Goal: Information Seeking & Learning: Learn about a topic

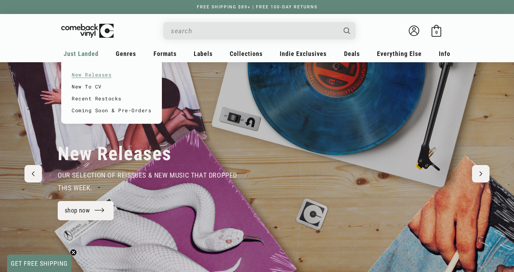
click at [87, 73] on link "New Releases" at bounding box center [112, 75] width 80 height 12
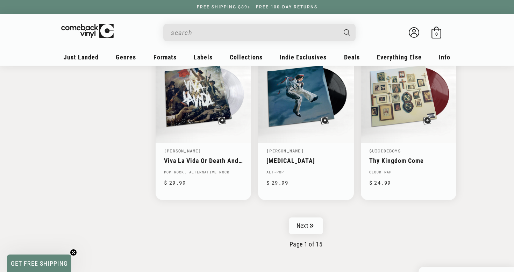
scroll to position [1104, 0]
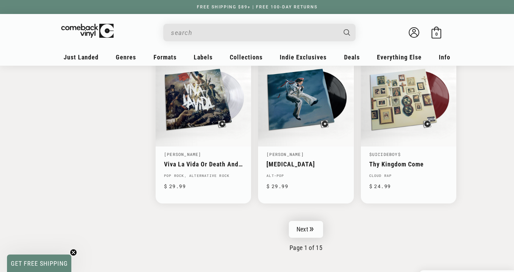
click at [315, 223] on link "Next" at bounding box center [306, 229] width 34 height 17
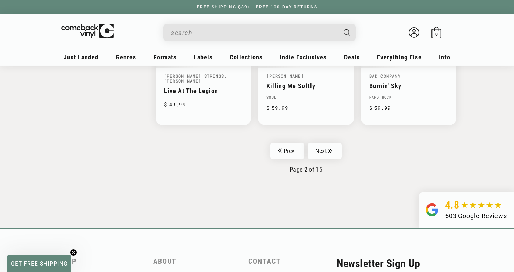
scroll to position [1183, 0]
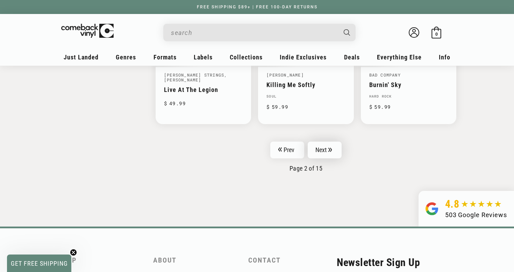
click at [328, 152] on link "Next" at bounding box center [325, 150] width 34 height 17
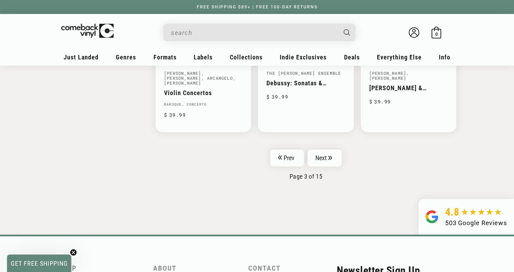
click at [278, 38] on input "When autocomplete results are available use up and down arrows to review and en…" at bounding box center [254, 33] width 166 height 14
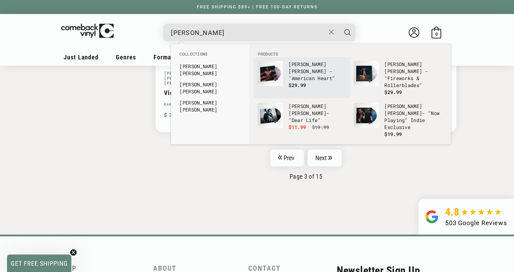
type input "benson"
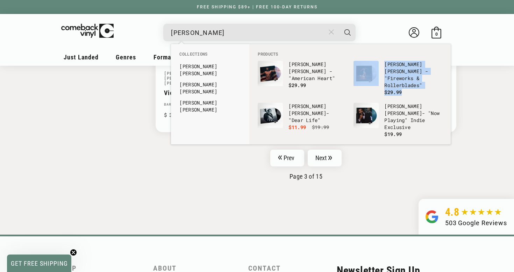
click at [330, 29] on button "Close" at bounding box center [331, 31] width 13 height 15
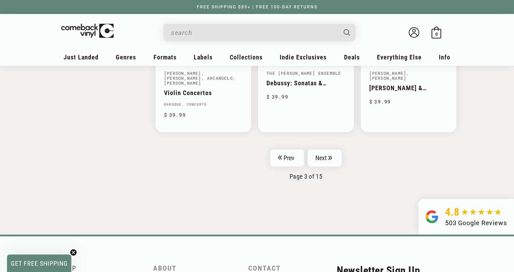
click at [256, 36] on input "When autocomplete results are available use up and down arrows to review and en…" at bounding box center [254, 33] width 166 height 14
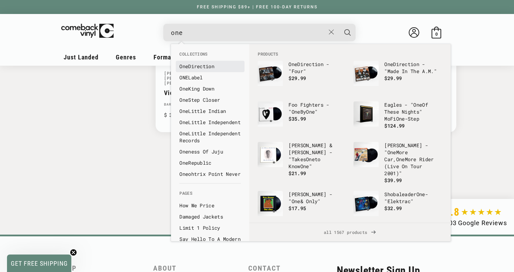
type input "one"
click at [215, 68] on link "One Direction" at bounding box center [210, 66] width 62 height 7
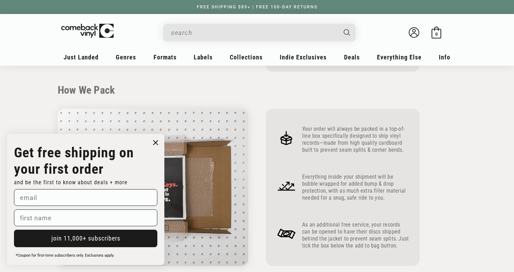
scroll to position [255, 0]
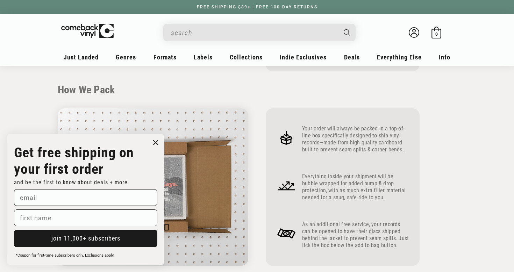
click at [157, 145] on circle "Close dialog" at bounding box center [156, 143] width 10 height 10
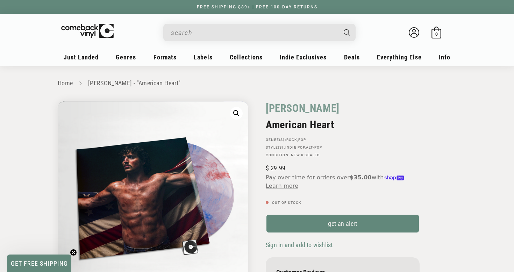
scroll to position [0, 0]
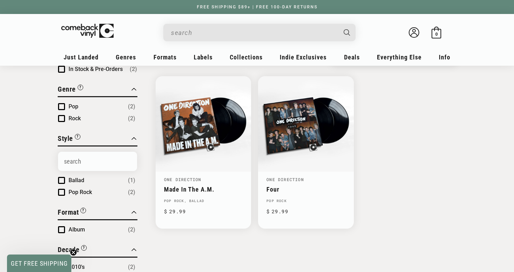
scroll to position [52, 0]
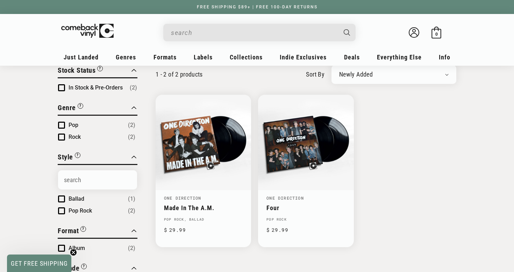
click at [309, 33] on input "When autocomplete results are available use up and down arrows to review and en…" at bounding box center [254, 33] width 166 height 14
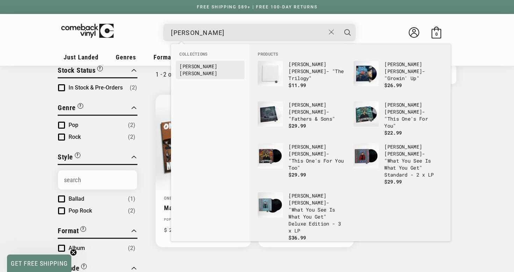
type input "[PERSON_NAME]"
click at [212, 65] on link "[PERSON_NAME]" at bounding box center [210, 70] width 62 height 14
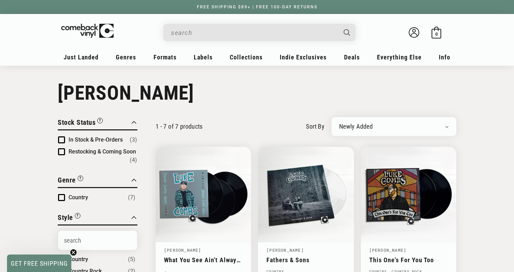
click at [290, 35] on input "When autocomplete results are available use up and down arrows to review and en…" at bounding box center [254, 33] width 166 height 14
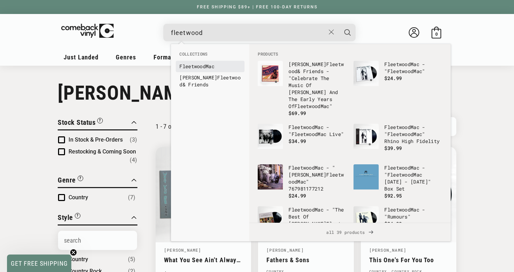
type input "fleetwood"
click at [217, 67] on link "Fleetwood Mac" at bounding box center [210, 66] width 62 height 7
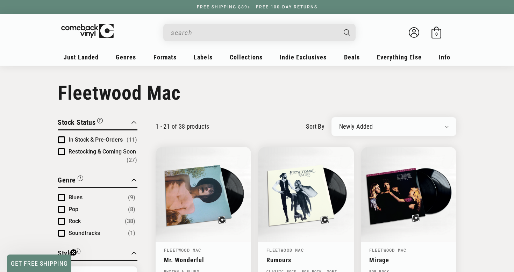
click at [210, 31] on input "When autocomplete results are available use up and down arrows to review and en…" at bounding box center [254, 33] width 166 height 14
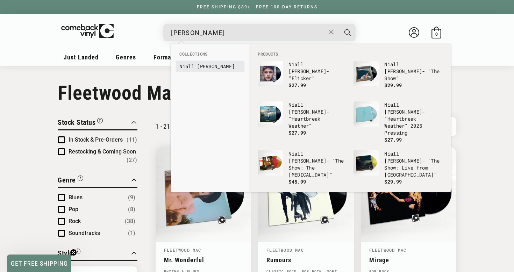
type input "niall horan"
click at [196, 66] on link "Niall Horan" at bounding box center [210, 66] width 62 height 7
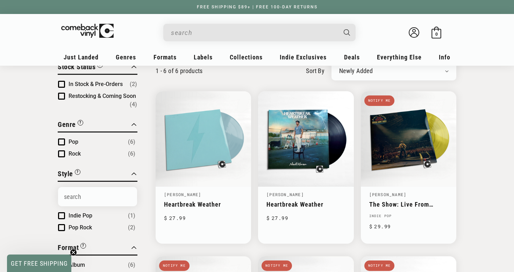
scroll to position [10, 0]
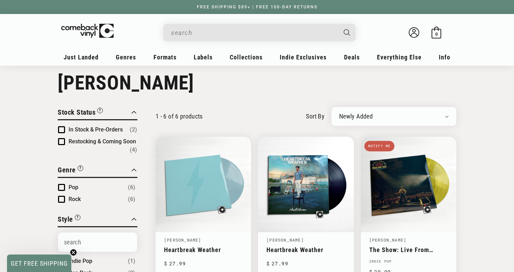
click at [313, 33] on input "When autocomplete results are available use up and down arrows to review and en…" at bounding box center [254, 33] width 166 height 14
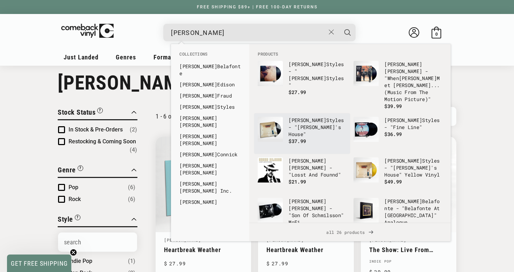
type input "harry"
click at [315, 117] on p "Harry Styles - " Harry 's House"" at bounding box center [317, 127] width 58 height 21
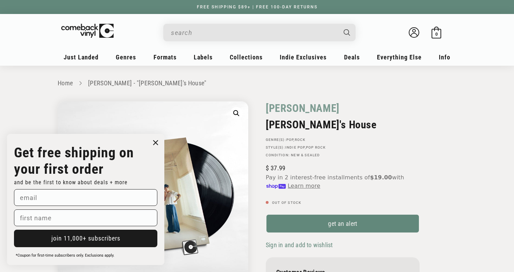
click at [254, 31] on input "When autocomplete results are available use up and down arrows to review and en…" at bounding box center [254, 33] width 166 height 14
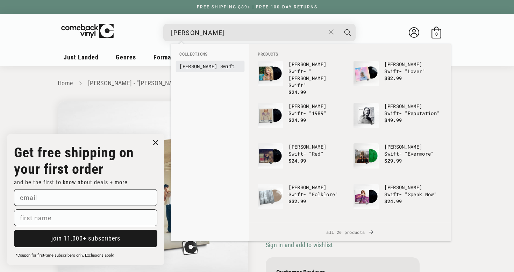
type input "taylor swift"
click at [198, 62] on li "Taylor Swift" at bounding box center [210, 66] width 69 height 11
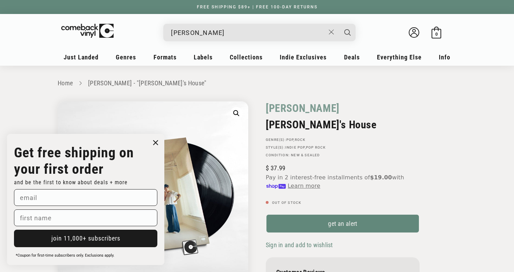
click at [154, 141] on circle "Close dialog" at bounding box center [156, 143] width 10 height 10
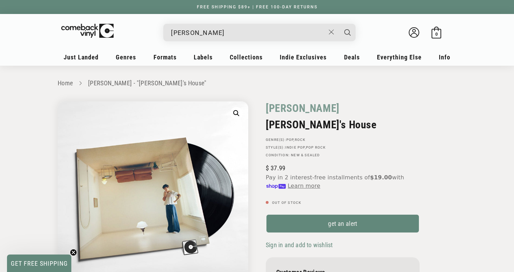
click at [221, 37] on input "taylor swift" at bounding box center [248, 33] width 154 height 14
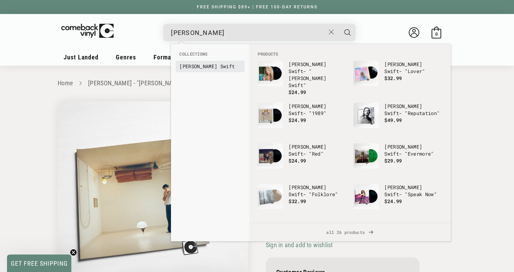
click at [197, 63] on b "Taylor" at bounding box center [198, 66] width 38 height 7
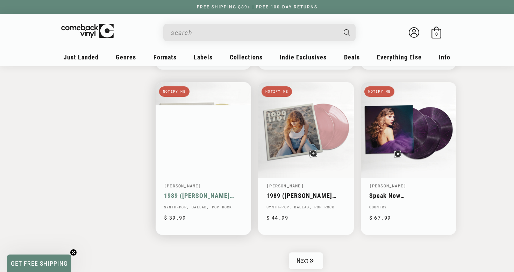
scroll to position [1079, 0]
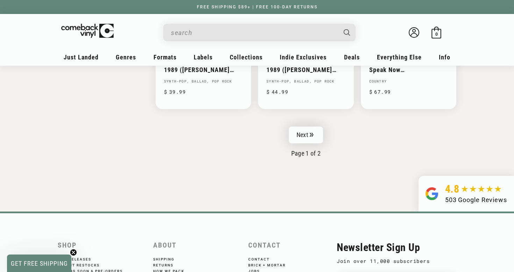
click at [315, 138] on link "Next" at bounding box center [306, 135] width 34 height 17
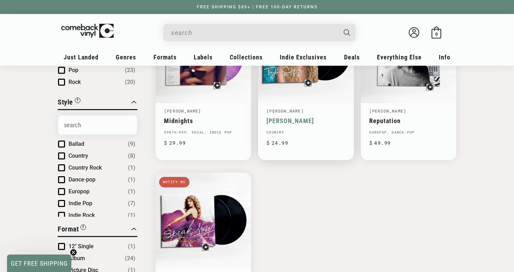
scroll to position [140, 0]
click at [307, 30] on input "When autocomplete results are available use up and down arrows to review and en…" at bounding box center [254, 33] width 166 height 14
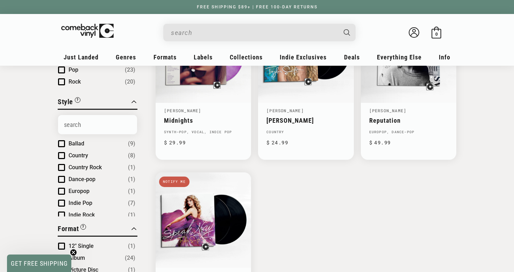
click at [312, 32] on input "When autocomplete results are available use up and down arrows to review and en…" at bounding box center [254, 33] width 166 height 14
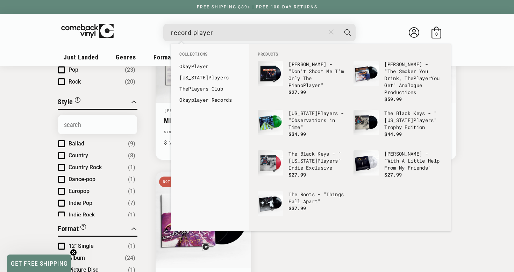
type input "record player"
click at [331, 34] on icon "Close" at bounding box center [331, 31] width 5 height 5
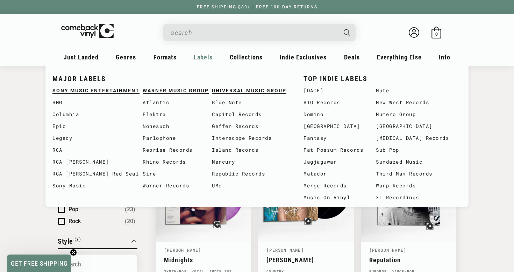
scroll to position [0, 0]
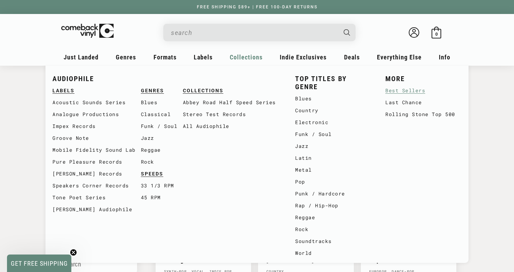
click at [398, 92] on link "Best Sellers" at bounding box center [423, 91] width 76 height 12
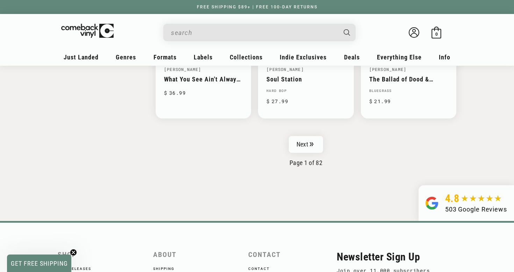
scroll to position [1186, 0]
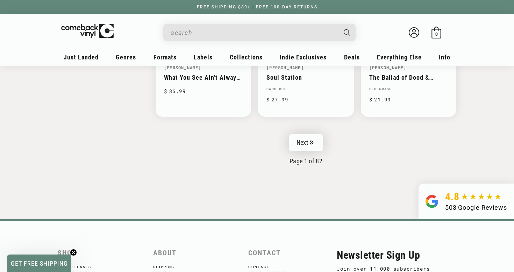
click at [303, 142] on link "Next" at bounding box center [306, 142] width 34 height 17
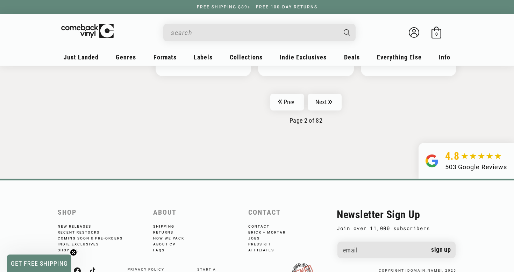
scroll to position [1246, 0]
